Goal: Task Accomplishment & Management: Use online tool/utility

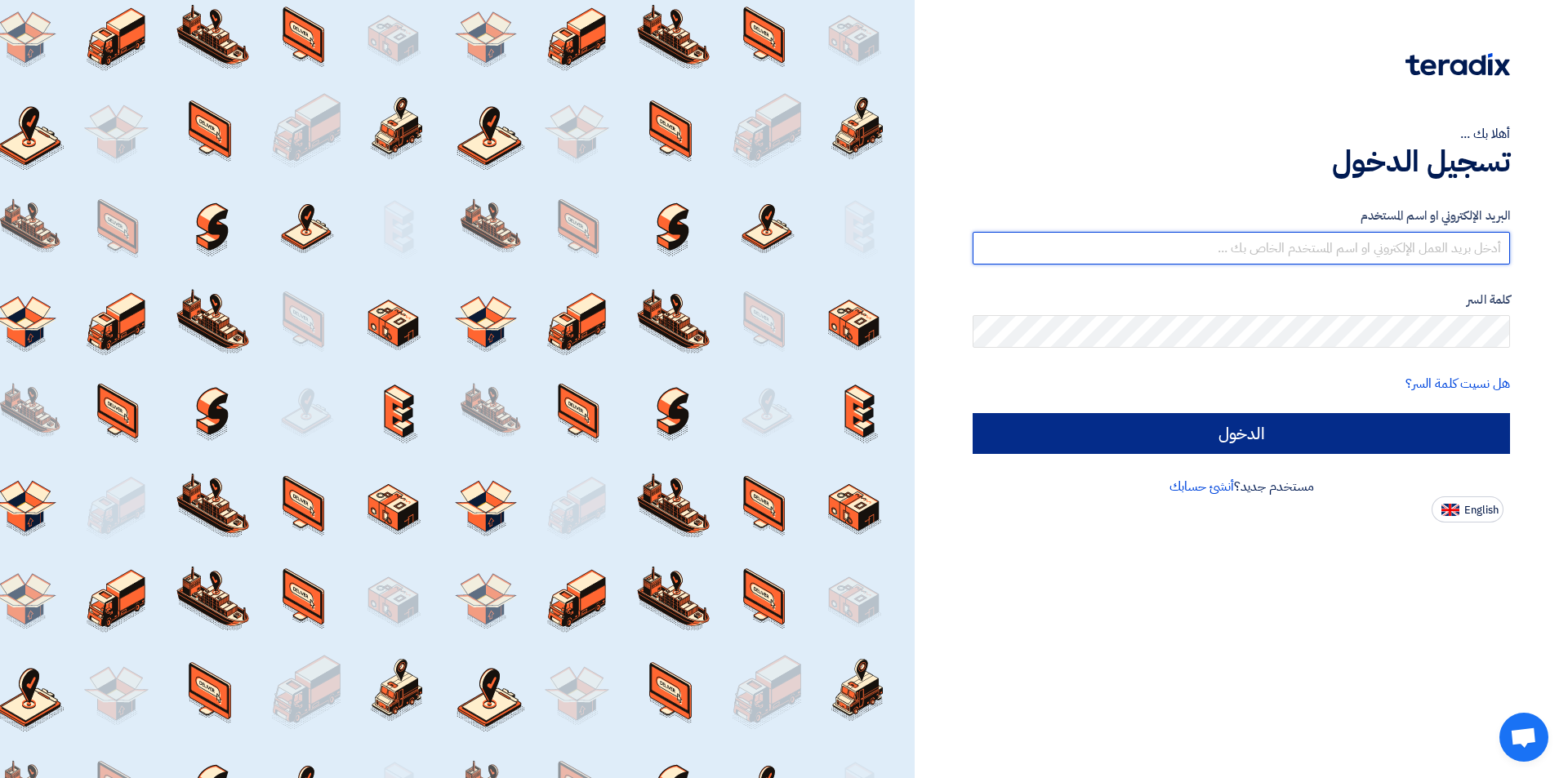
type input "[EMAIL_ADDRESS][DOMAIN_NAME]"
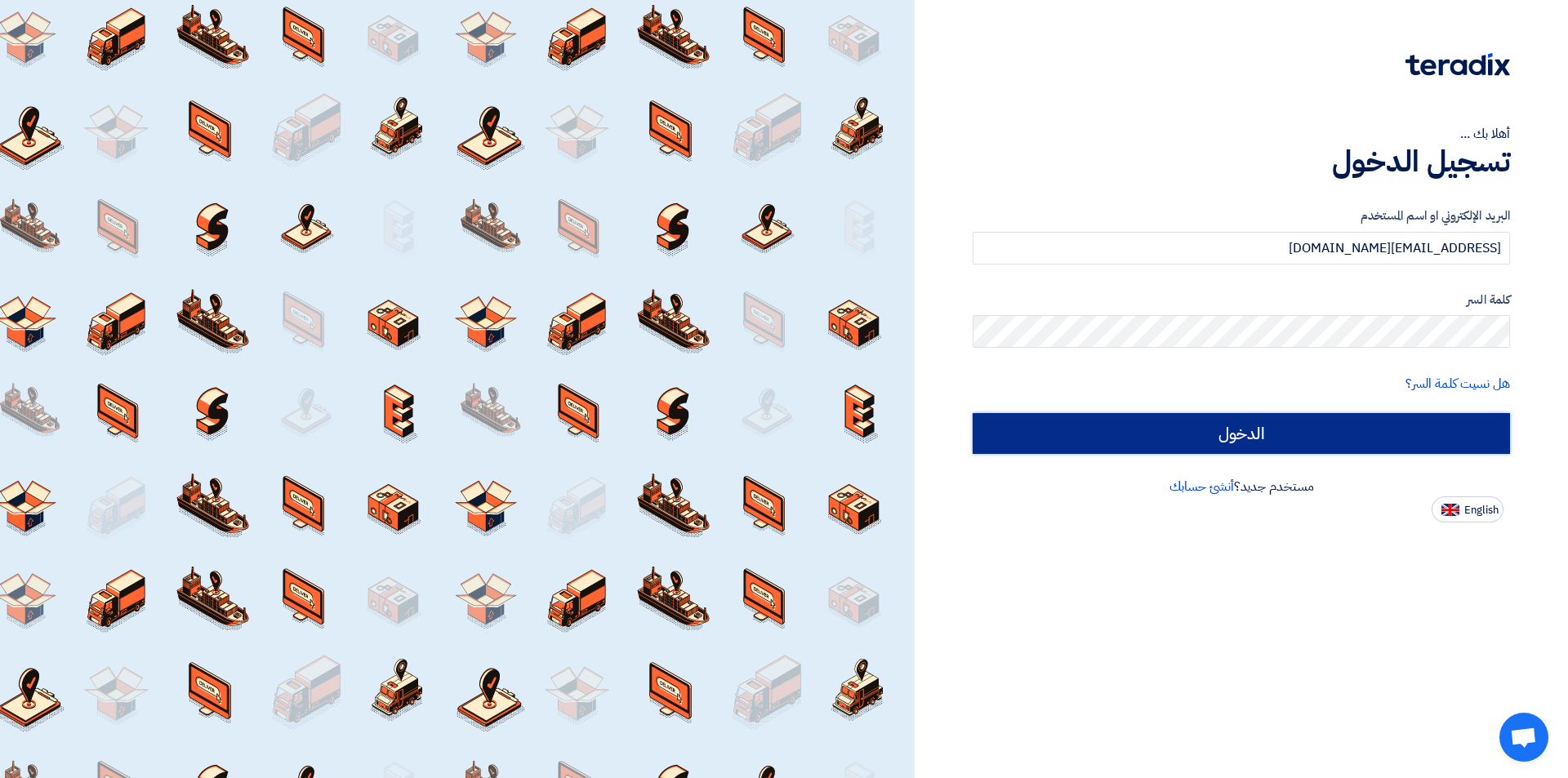
click at [1366, 419] on input "الدخول" at bounding box center [1242, 433] width 538 height 41
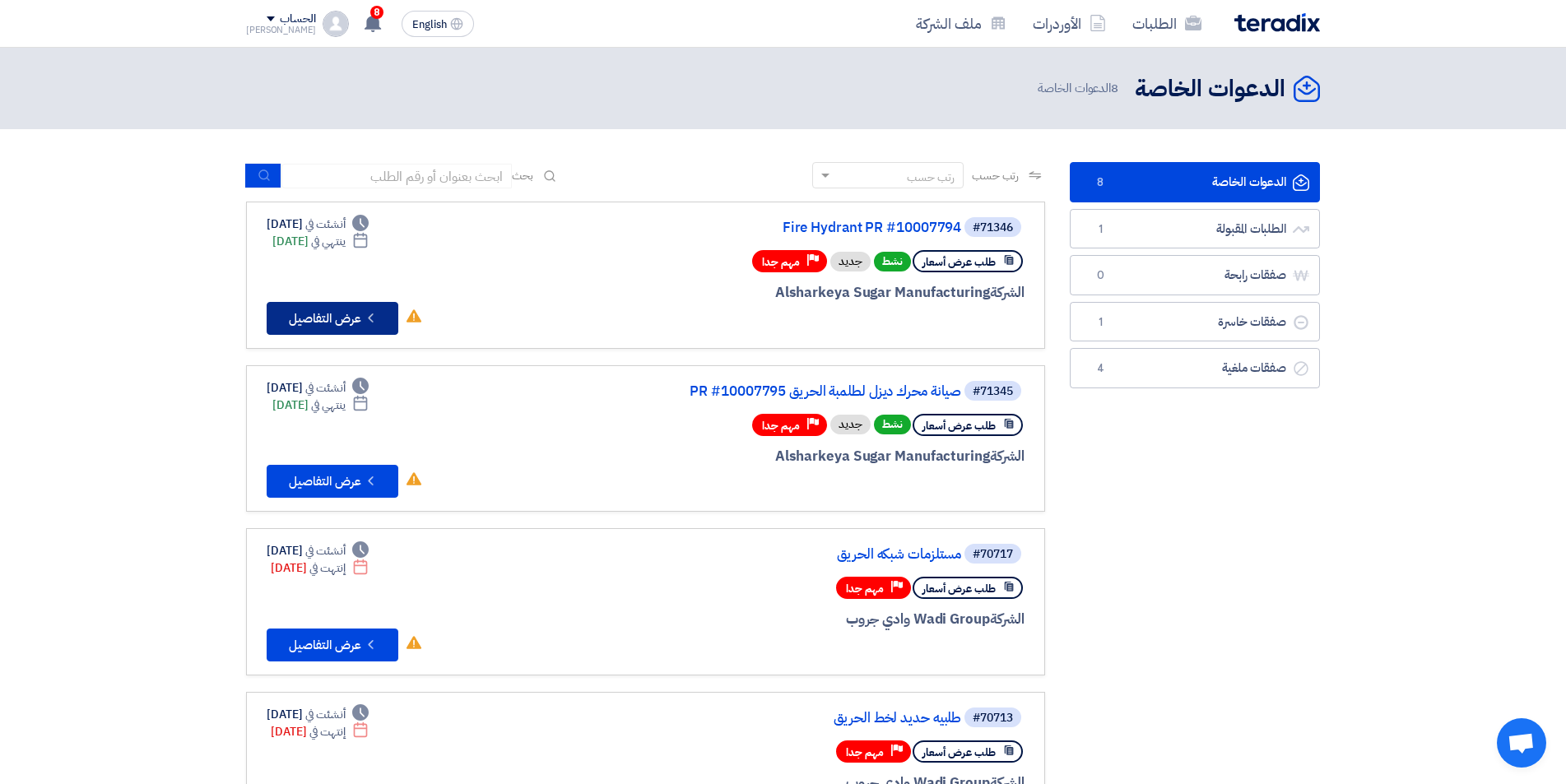
click at [381, 317] on button "Check details عرض التفاصيل" at bounding box center [332, 318] width 131 height 33
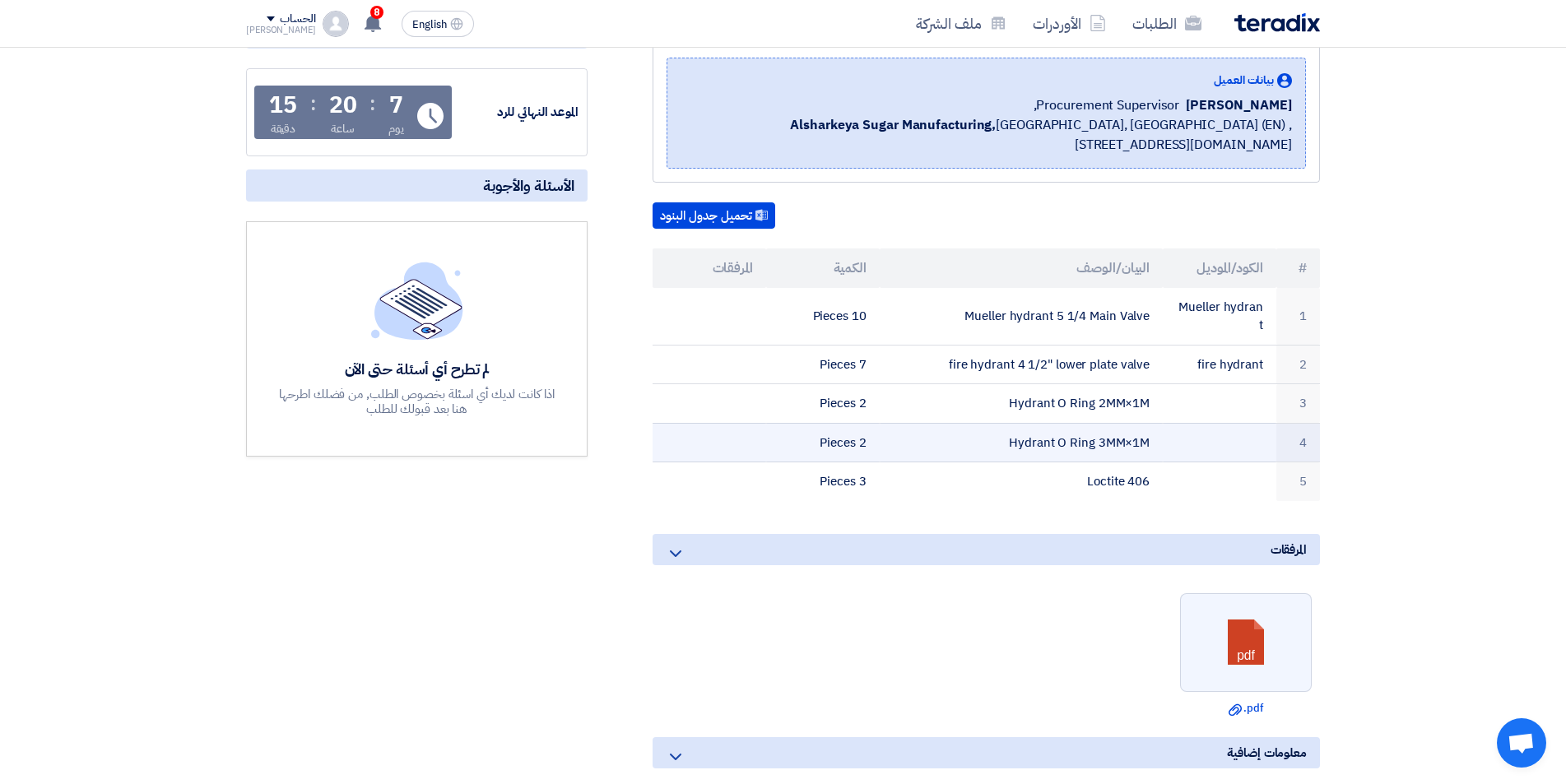
scroll to position [411, 0]
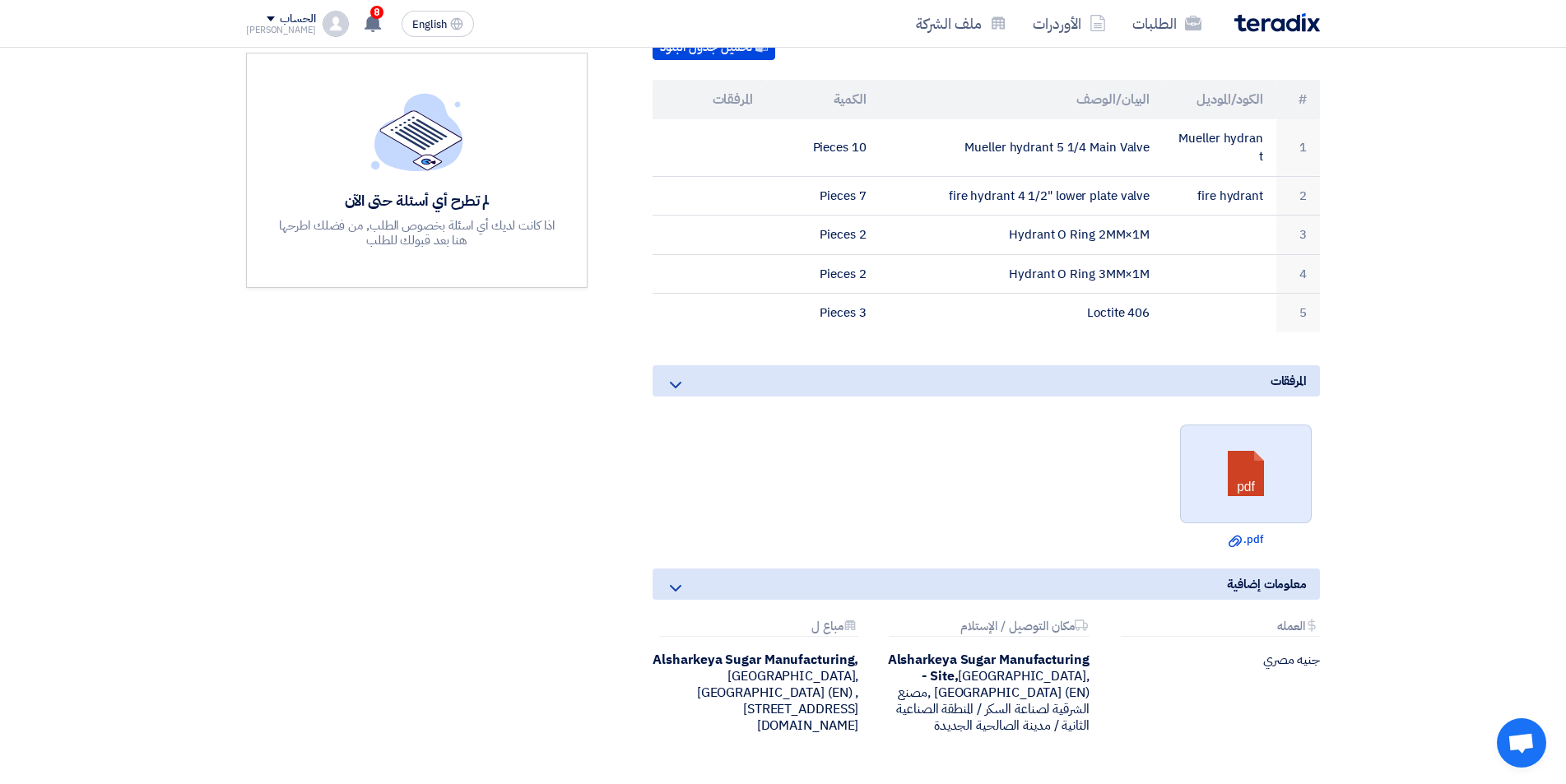
click at [1278, 445] on link at bounding box center [1246, 474] width 131 height 98
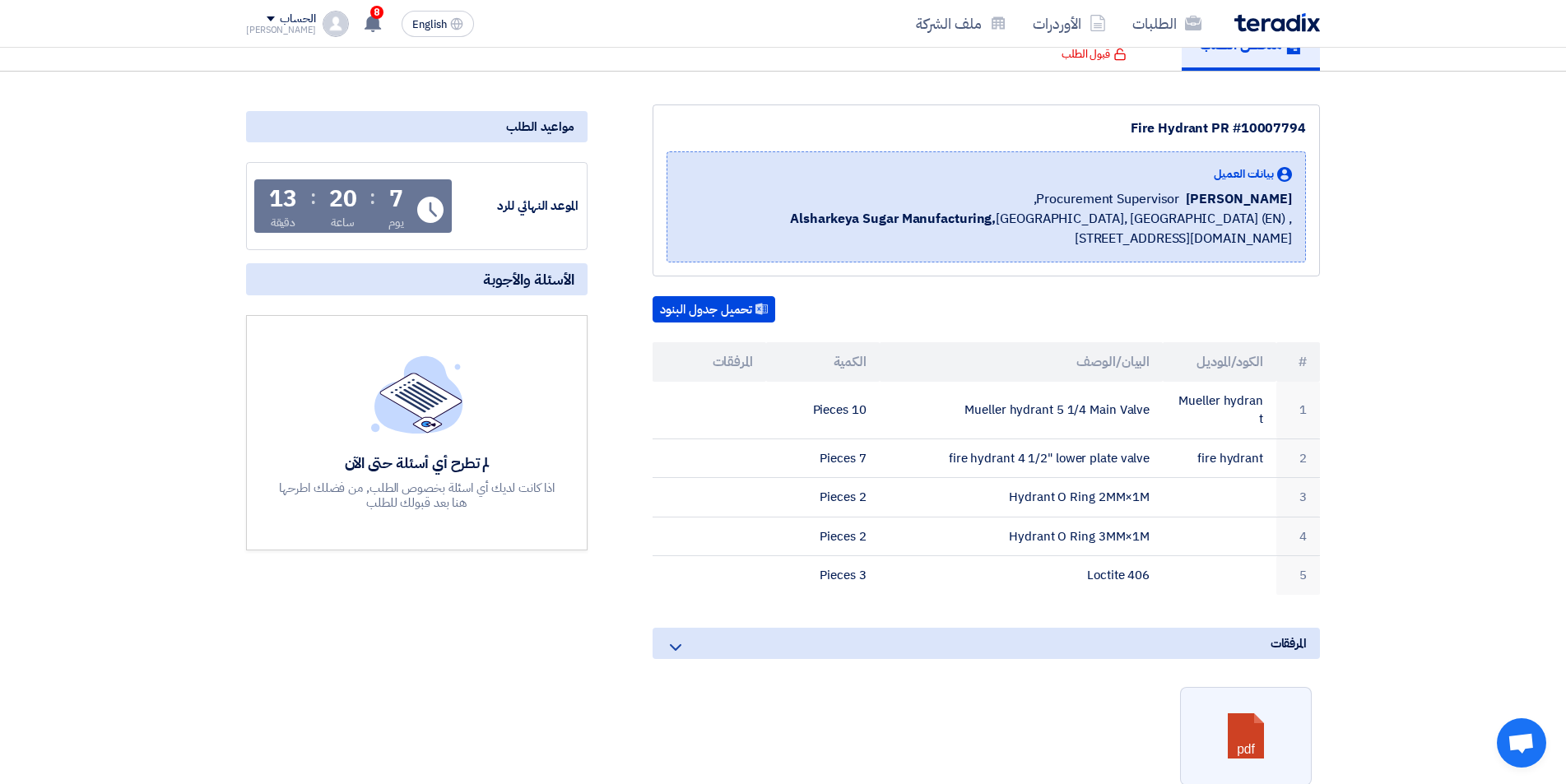
scroll to position [0, 0]
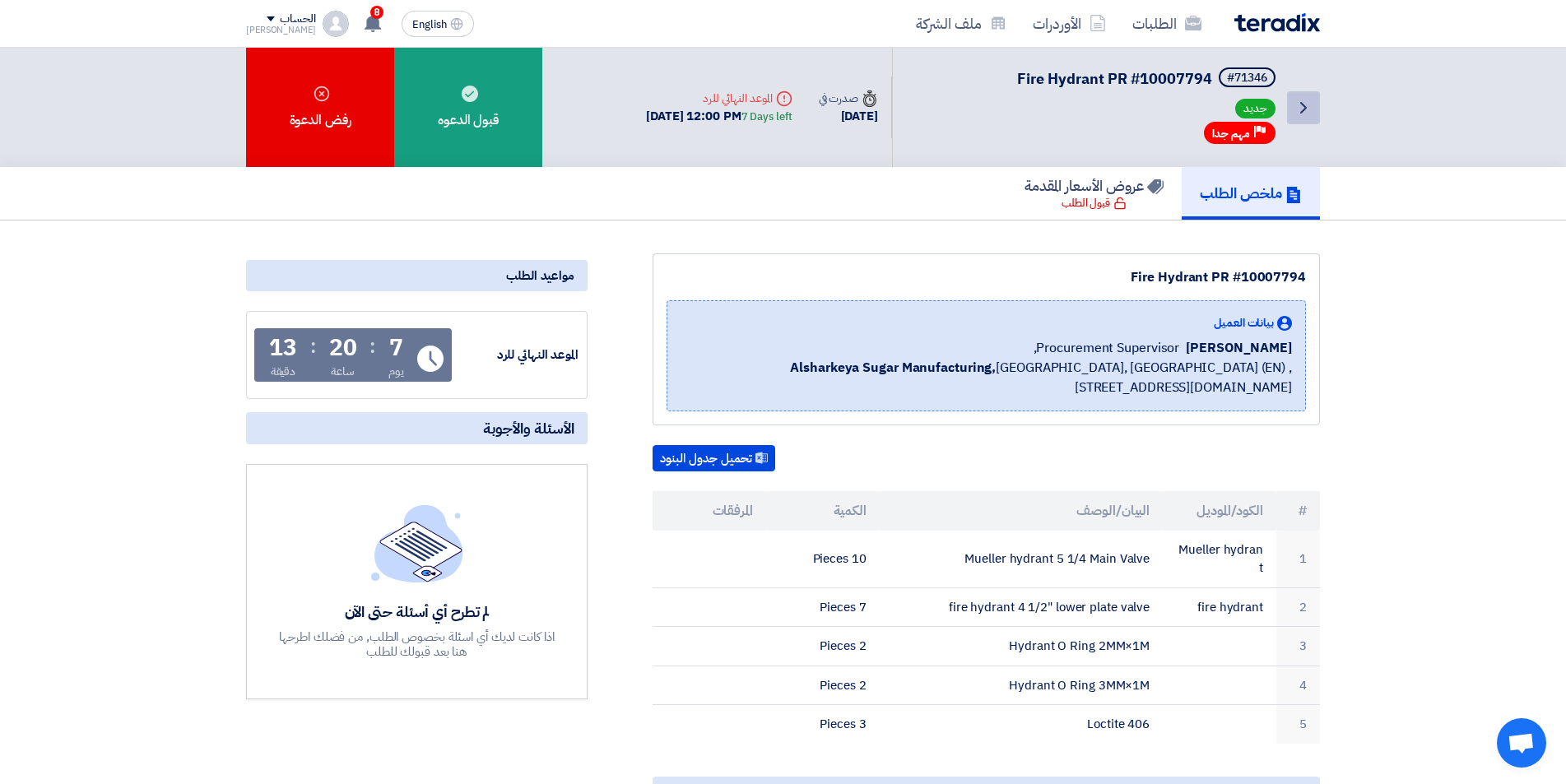
click at [1311, 110] on icon "Back" at bounding box center [1303, 107] width 20 height 20
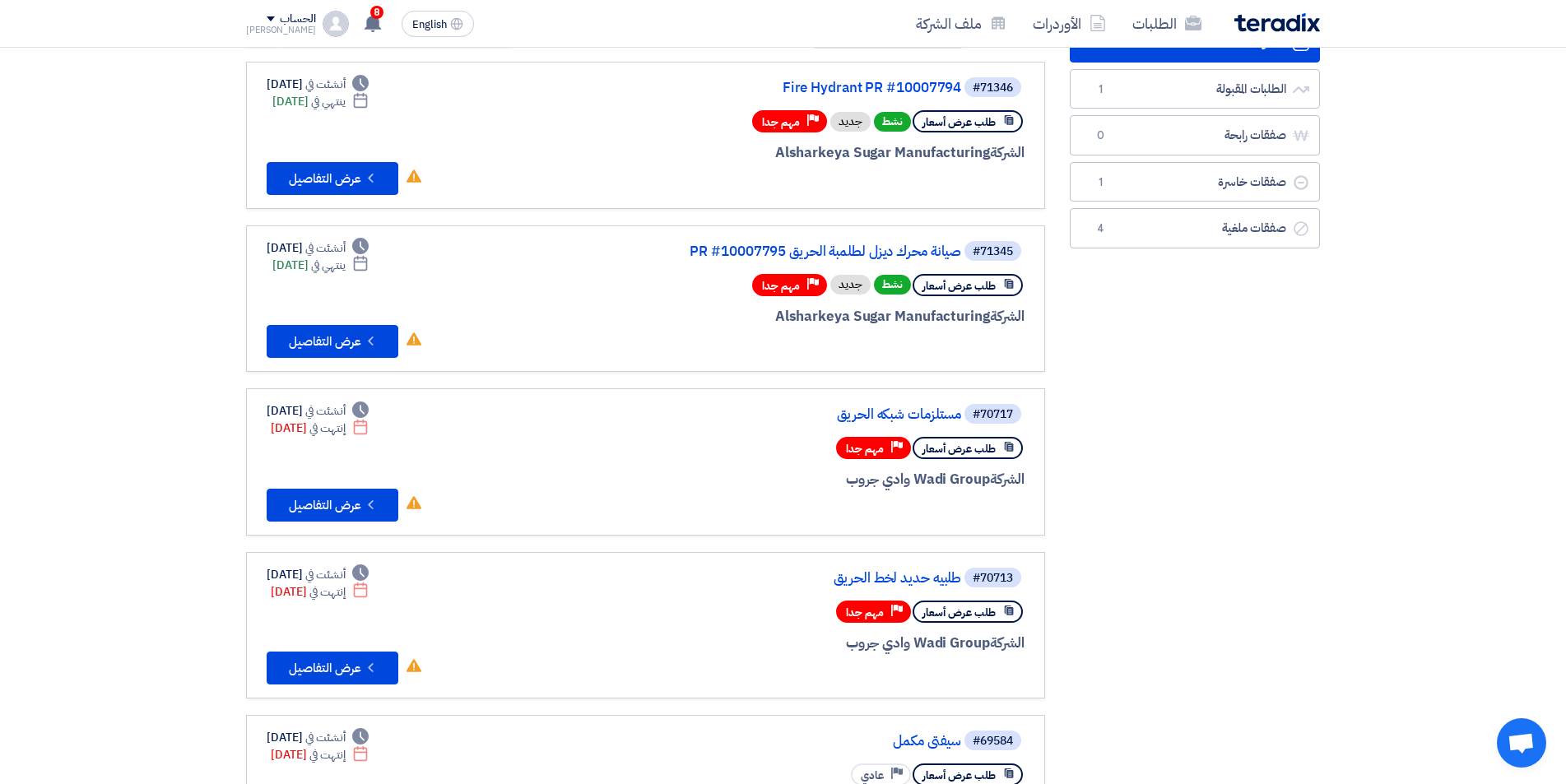
scroll to position [165, 0]
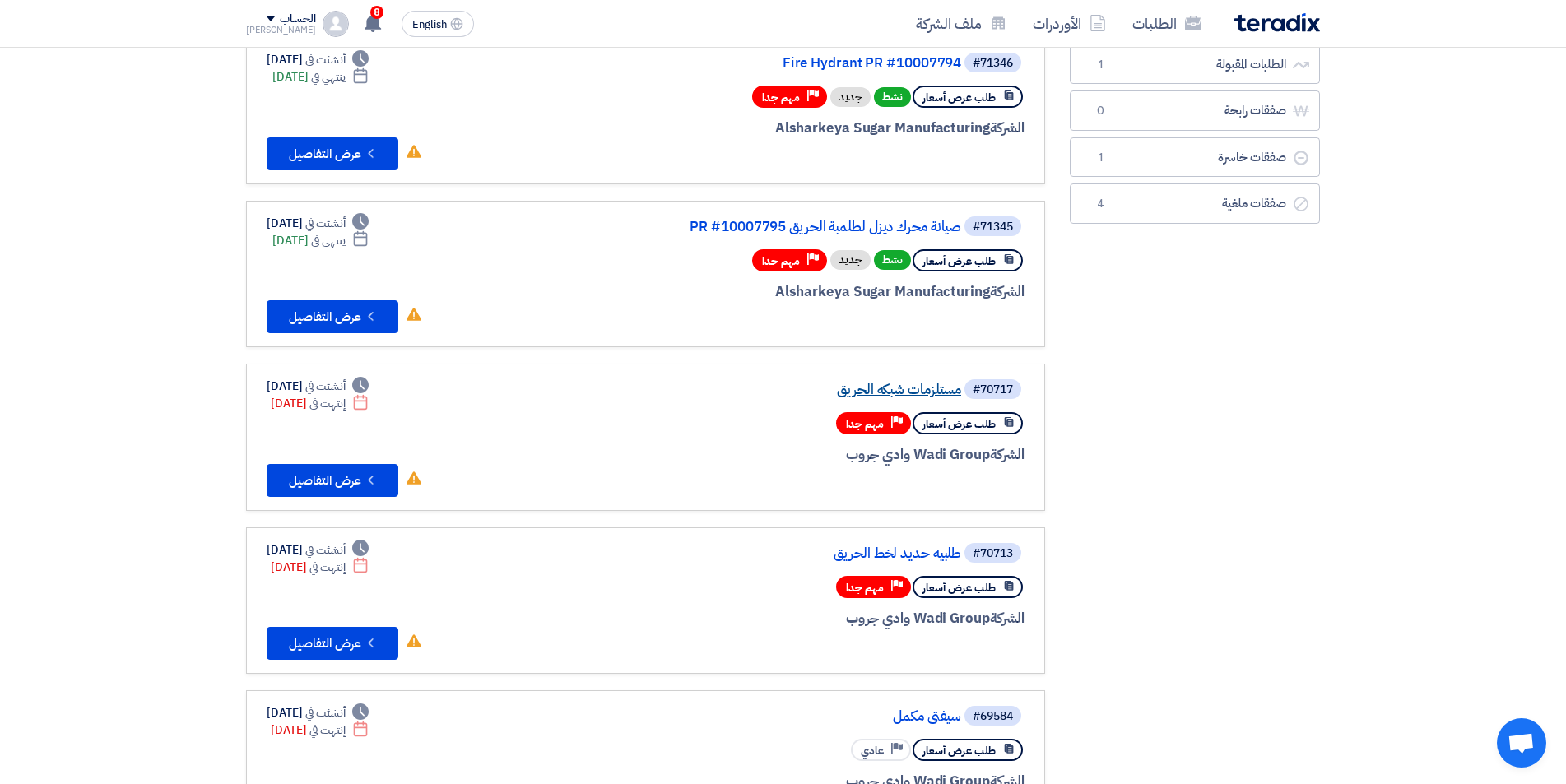
click at [896, 385] on link "مستلزمات شبكه الحريق" at bounding box center [796, 390] width 329 height 15
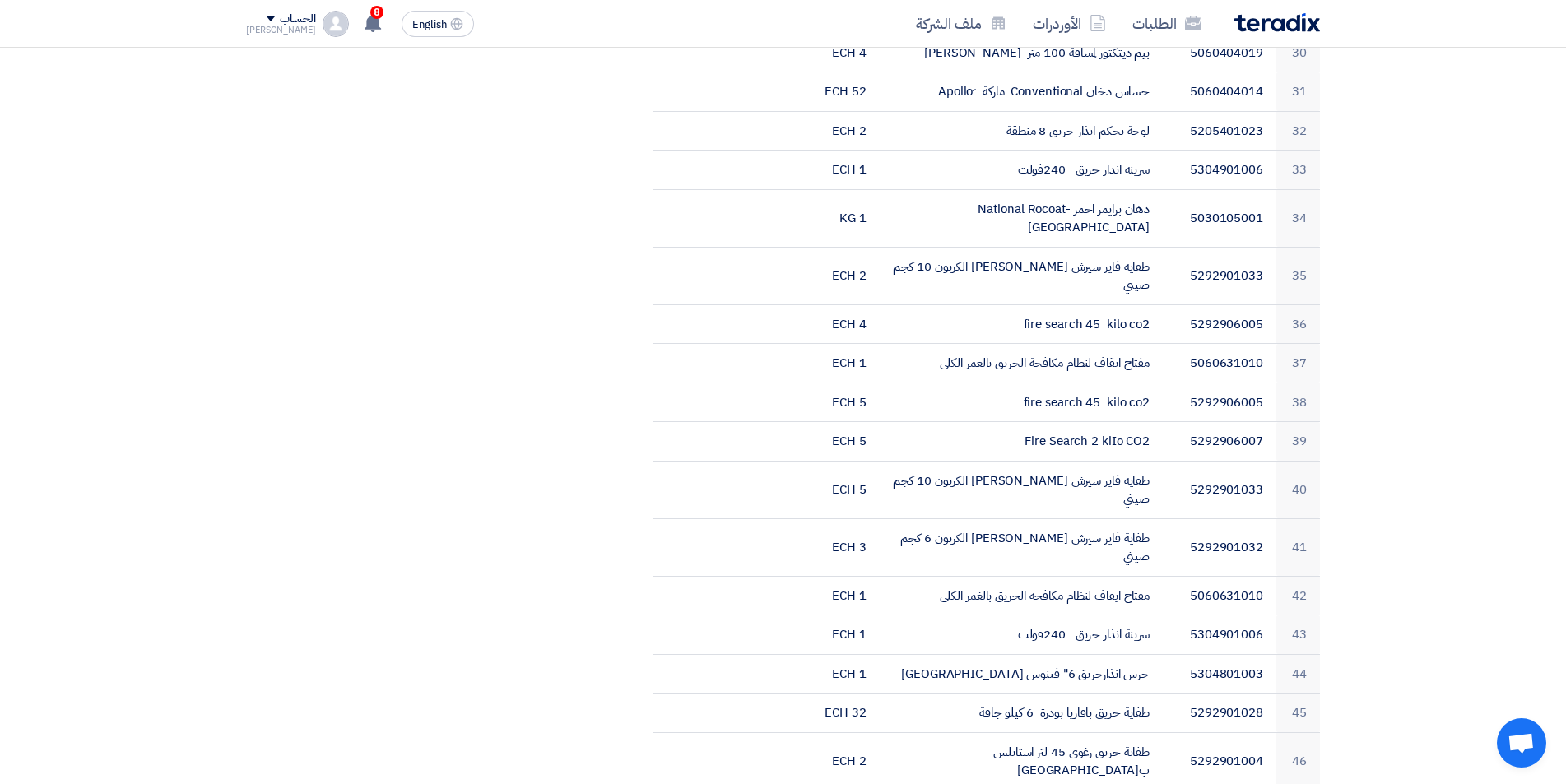
scroll to position [2056, 0]
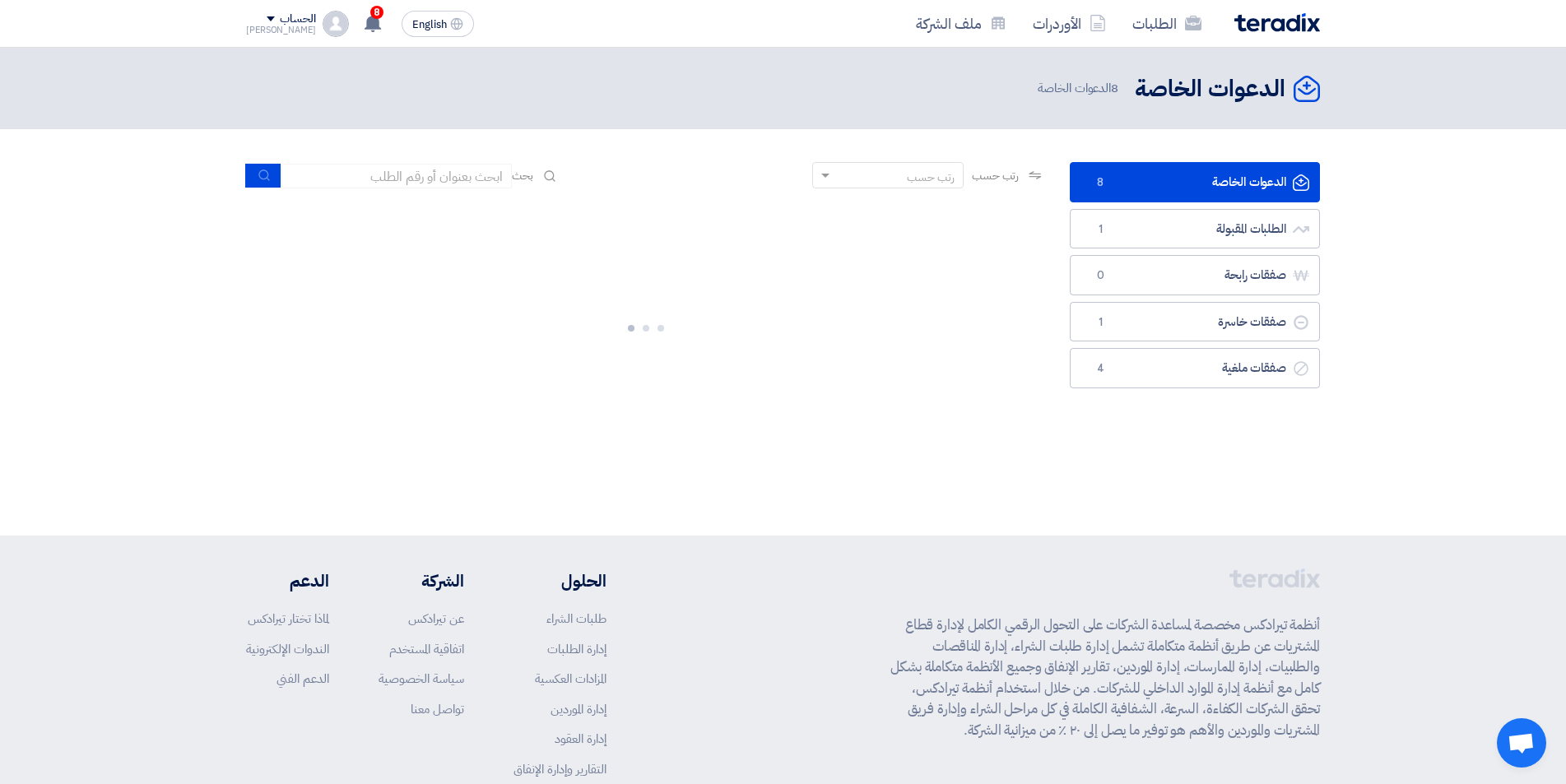
click at [1137, 186] on link "الدعوات الخاصة الدعوات الخاصة 8" at bounding box center [1194, 182] width 250 height 40
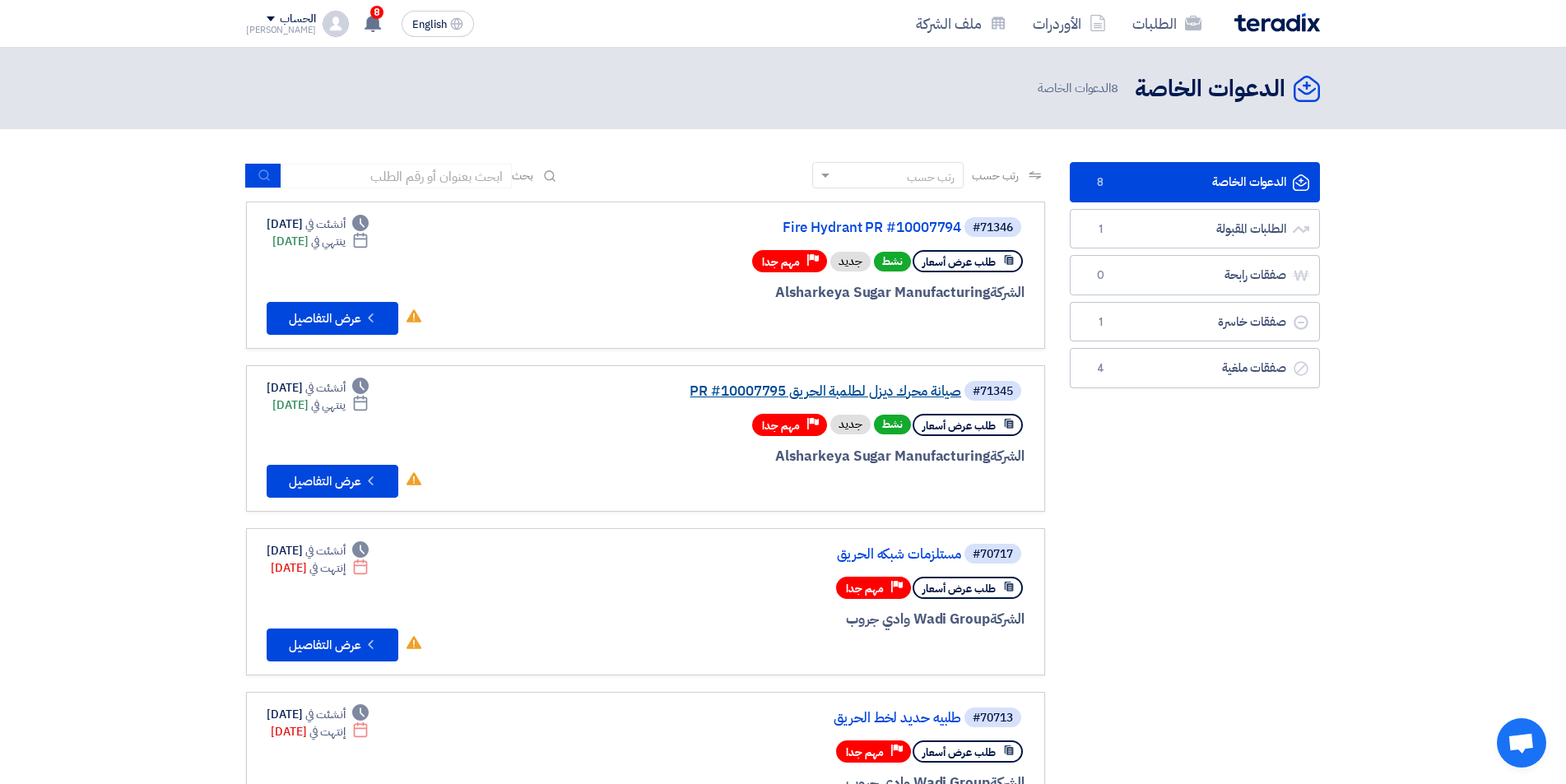
click at [898, 396] on link "صيانة محرك ديزل لطلمبة الحريق PR #10007795" at bounding box center [796, 392] width 329 height 15
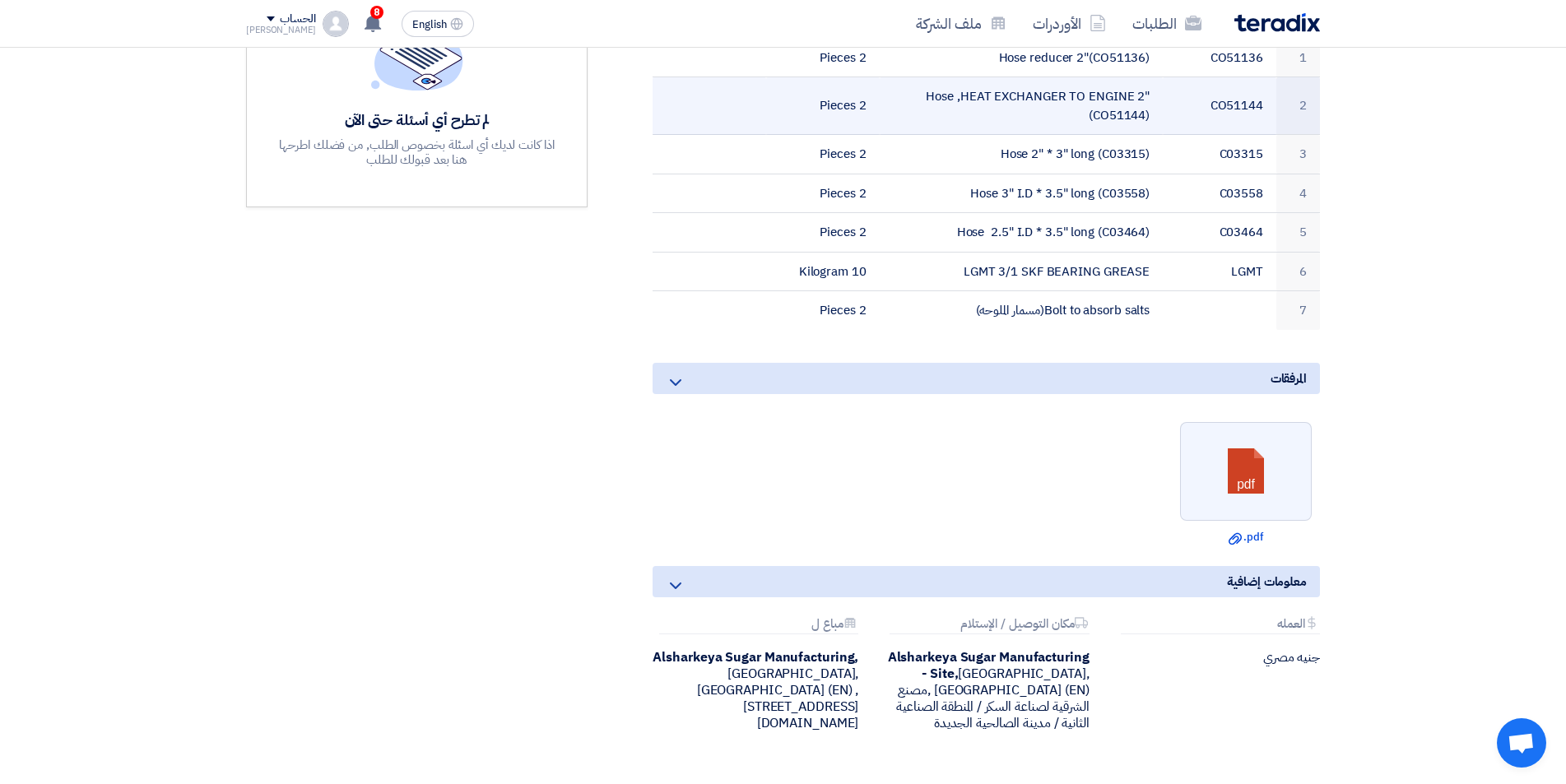
scroll to position [576, 0]
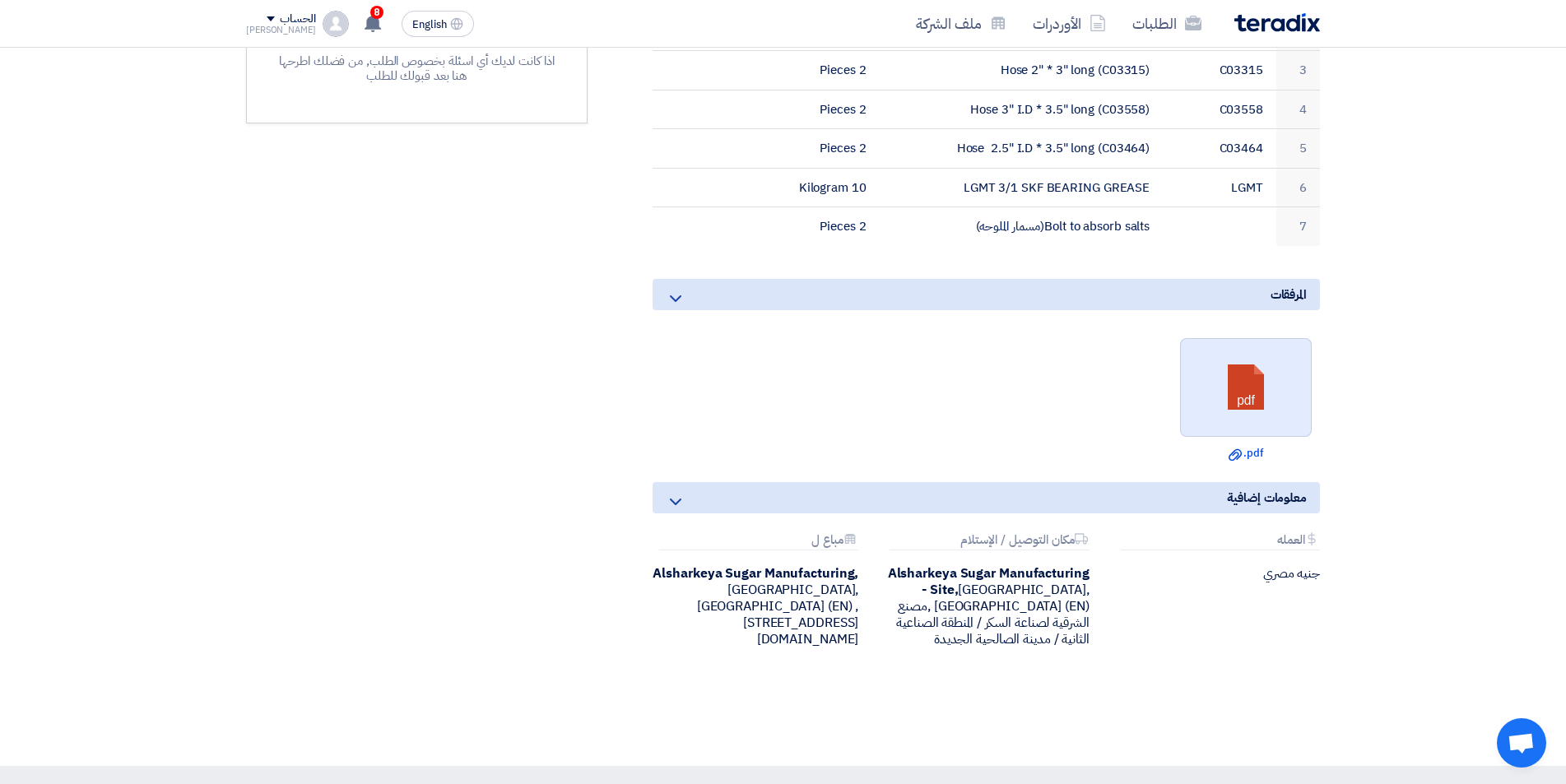
click at [1275, 368] on link at bounding box center [1246, 388] width 131 height 98
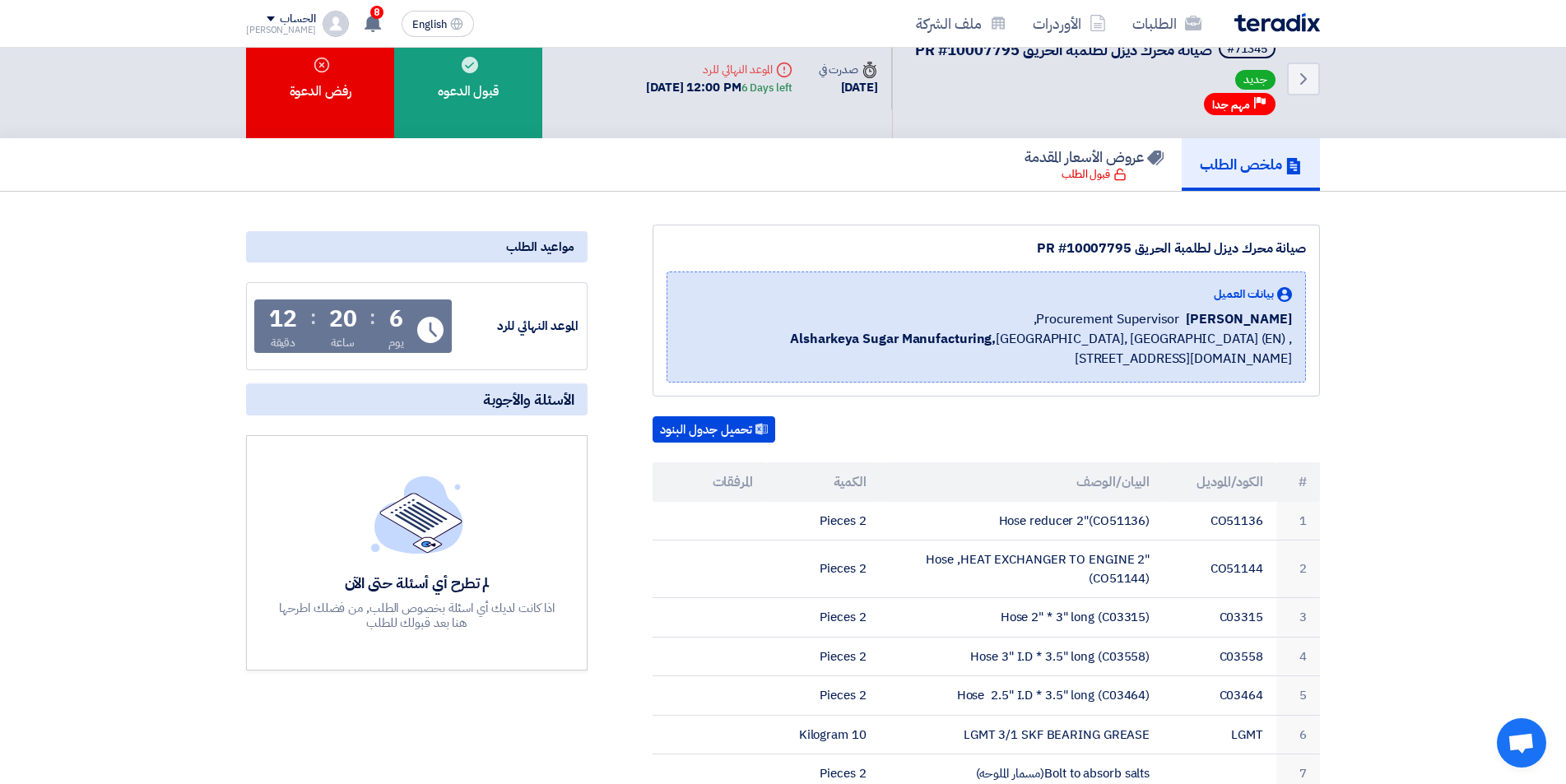
scroll to position [0, 0]
